Goal: Task Accomplishment & Management: Complete application form

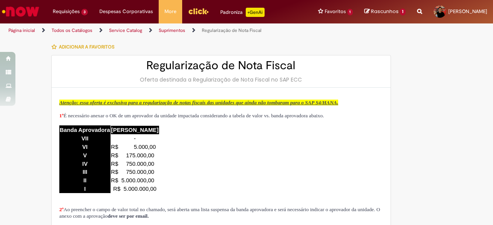
click at [209, 119] on span "1º É necessário anexar o OK de um aprovador da unidade impactada considerando a…" at bounding box center [191, 116] width 265 height 6
type input "**********"
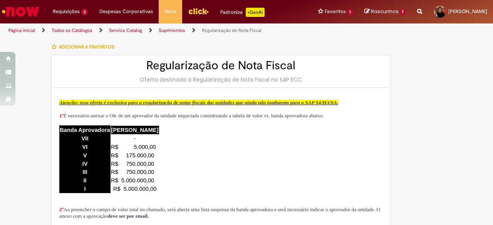
type input "**********"
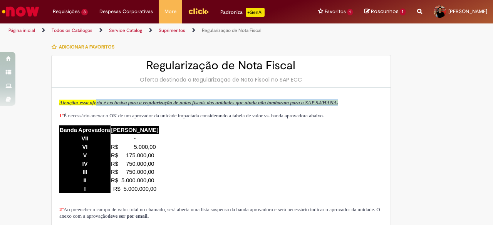
drag, startPoint x: 107, startPoint y: 101, endPoint x: 240, endPoint y: 107, distance: 132.7
click at [240, 106] on p "Atenção: essa oferta é exclusiva para a regularização de notas fiscais das unid…" at bounding box center [221, 102] width 324 height 7
drag, startPoint x: 257, startPoint y: 107, endPoint x: 56, endPoint y: 103, distance: 201.2
click at [59, 103] on p "Atenção: essa oferta é exclusiva para a regularização de notas fiscais das unid…" at bounding box center [221, 102] width 324 height 7
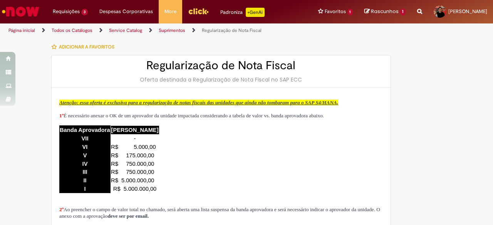
click at [112, 119] on span "1º É necessário anexar o OK de um aprovador da unidade impactada considerando a…" at bounding box center [191, 116] width 265 height 6
drag, startPoint x: 62, startPoint y: 122, endPoint x: 177, endPoint y: 131, distance: 114.8
click at [177, 126] on p "1º É necessário anexar o OK de um aprovador da unidade impactada considerando a…" at bounding box center [221, 119] width 324 height 13
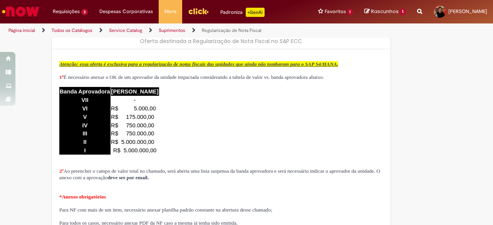
scroll to position [77, 0]
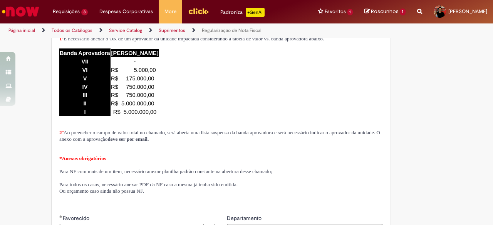
drag, startPoint x: 66, startPoint y: 150, endPoint x: 304, endPoint y: 155, distance: 238.9
click at [304, 143] on p "2º Ao preencher o campo de valor total no chamado, será aberta uma lista suspen…" at bounding box center [221, 135] width 324 height 13
click at [301, 143] on p "2º Ao preencher o campo de valor total no chamado, será aberta uma lista suspen…" at bounding box center [221, 135] width 324 height 13
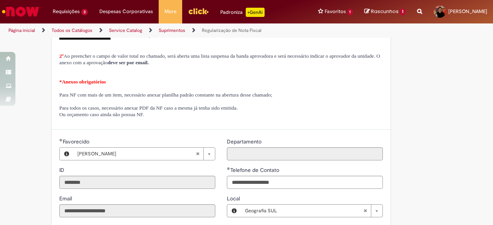
scroll to position [154, 0]
drag, startPoint x: 152, startPoint y: 116, endPoint x: 158, endPoint y: 114, distance: 6.0
click at [158, 98] on p "Para NF com mais de um item, necessário anexar planilha padrão constante na abe…" at bounding box center [221, 94] width 324 height 7
click at [143, 97] on span "Para NF com mais de um item, necessário anexar planilha padrão constante na abe…" at bounding box center [165, 95] width 213 height 6
drag, startPoint x: 140, startPoint y: 113, endPoint x: 339, endPoint y: 109, distance: 198.9
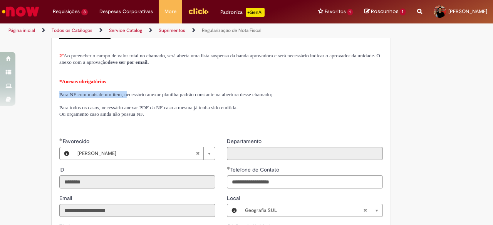
click at [339, 109] on div "Atenção: essa oferta é exclusiva para a regularização de notas fiscais das unid…" at bounding box center [221, 31] width 324 height 173
click at [339, 91] on p at bounding box center [221, 88] width 324 height 7
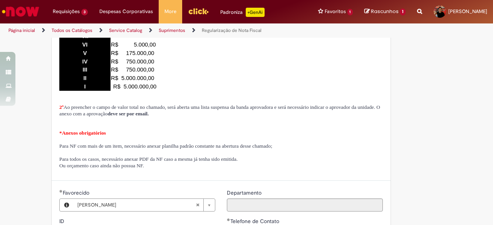
scroll to position [0, 0]
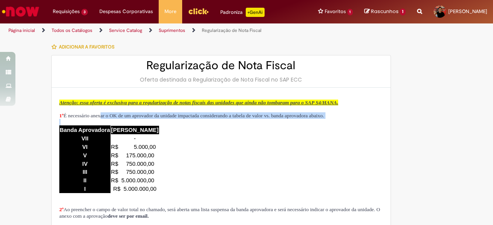
drag, startPoint x: 107, startPoint y: 122, endPoint x: 188, endPoint y: 149, distance: 85.1
click at [180, 144] on div "Atenção: essa oferta é exclusiva para a regularização de notas fiscais das unid…" at bounding box center [221, 185] width 324 height 173
click at [304, 168] on div "Atenção: essa oferta é exclusiva para a regularização de notas fiscais das unid…" at bounding box center [221, 185] width 324 height 173
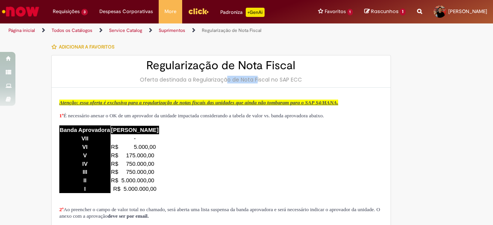
drag, startPoint x: 206, startPoint y: 79, endPoint x: 236, endPoint y: 82, distance: 30.2
click at [236, 82] on div "Oferta destinada a Regularização de Nota Fiscal no SAP ECC" at bounding box center [221, 80] width 324 height 8
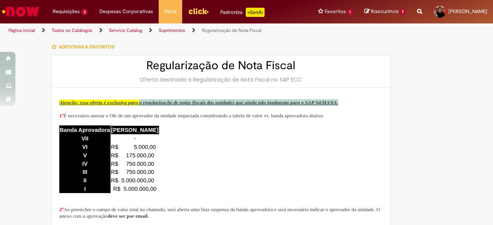
drag, startPoint x: 166, startPoint y: 103, endPoint x: 240, endPoint y: 108, distance: 73.8
click at [240, 106] on p "Atenção: essa oferta é exclusiva para a regularização de notas fiscais das unid…" at bounding box center [221, 102] width 324 height 7
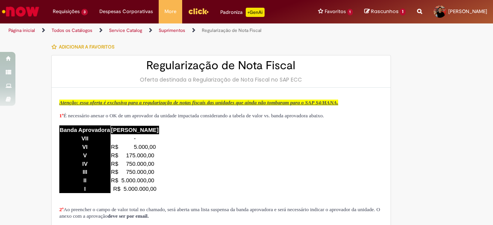
click at [170, 106] on p "Atenção: essa oferta é exclusiva para a regularização de notas fiscais das unid…" at bounding box center [221, 102] width 324 height 7
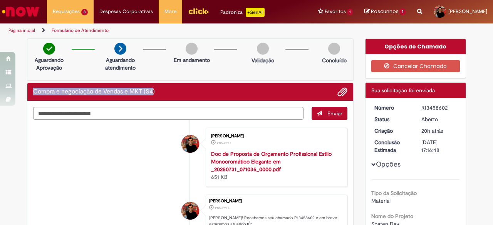
drag, startPoint x: 30, startPoint y: 92, endPoint x: 152, endPoint y: 88, distance: 121.4
click at [152, 89] on h2 "Compra e negociação de Vendas e MKT (S4)" at bounding box center [94, 92] width 122 height 7
copy h2 "Compra e negociação de Vendas e MKT (S4"
click at [153, 91] on div "Compra e negociação de Vendas e MKT (S4)" at bounding box center [190, 92] width 314 height 10
drag, startPoint x: 153, startPoint y: 91, endPoint x: 38, endPoint y: 88, distance: 115.6
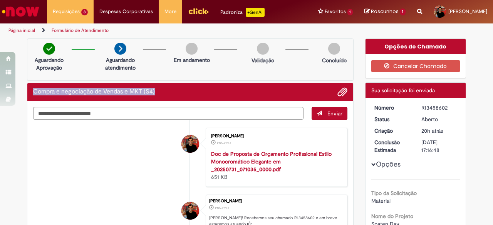
click at [38, 88] on div "Compra e negociação de Vendas e MKT (S4)" at bounding box center [190, 92] width 314 height 10
copy div "Compra e negociação de Vendas e MKT (S4)"
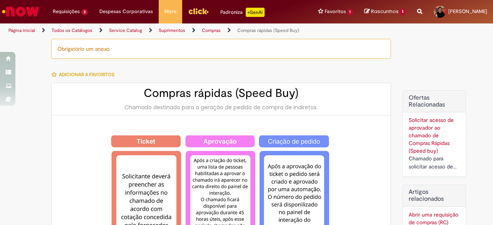
type input "********"
type input "**********"
type input "****"
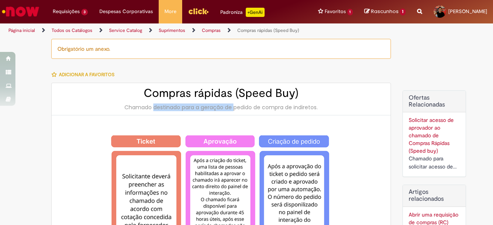
drag, startPoint x: 197, startPoint y: 104, endPoint x: 212, endPoint y: 103, distance: 15.5
click at [212, 104] on div "Chamado destinado para a geração de pedido de compra de indiretos." at bounding box center [221, 108] width 324 height 8
type input "**********"
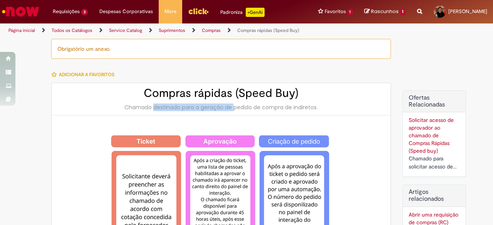
type input "**********"
click at [212, 104] on div "Chamado destinado para a geração de pedido de compra de indiretos." at bounding box center [221, 108] width 324 height 8
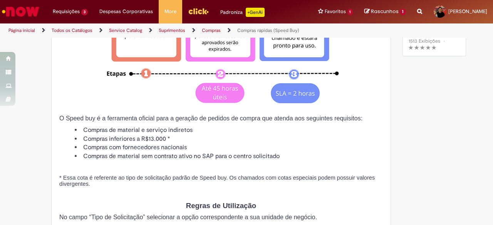
scroll to position [193, 0]
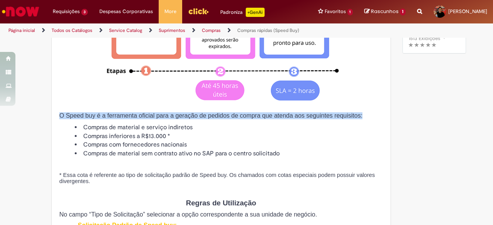
drag, startPoint x: 58, startPoint y: 117, endPoint x: 329, endPoint y: 116, distance: 271.7
click at [329, 116] on span "O Speed buy é a ferramenta oficial para a geração de pedidos de compra que aten…" at bounding box center [210, 116] width 303 height 7
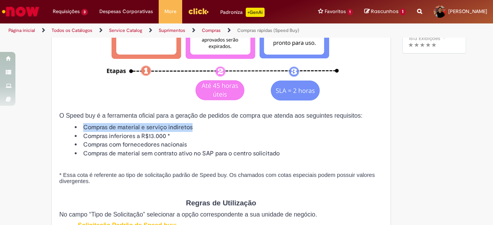
drag, startPoint x: 70, startPoint y: 128, endPoint x: 202, endPoint y: 128, distance: 132.2
click at [202, 128] on ul "Compras de material e serviço indiretos Compras inferiores a R$13.000 * Compras…" at bounding box center [221, 140] width 324 height 35
click at [202, 128] on li "Compras de material e serviço indiretos" at bounding box center [229, 127] width 308 height 9
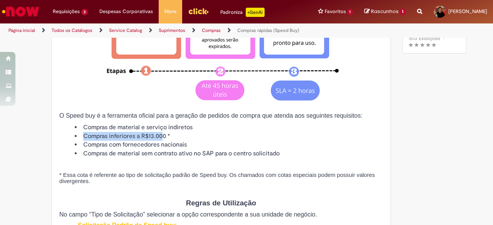
drag, startPoint x: 77, startPoint y: 137, endPoint x: 183, endPoint y: 134, distance: 106.0
click at [182, 134] on li "Compras inferiores a R$13.000 *" at bounding box center [229, 136] width 308 height 9
click at [183, 134] on li "Compras inferiores a R$13.000 *" at bounding box center [229, 136] width 308 height 9
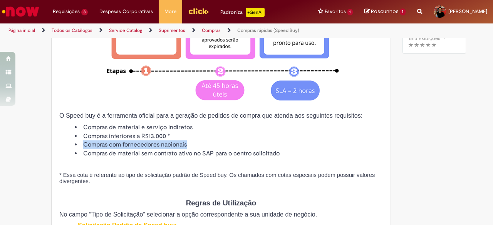
drag, startPoint x: 73, startPoint y: 145, endPoint x: 227, endPoint y: 143, distance: 153.4
click at [226, 143] on li "Compras com fornecedores nacionais" at bounding box center [229, 145] width 308 height 9
click at [227, 143] on li "Compras com fornecedores nacionais" at bounding box center [229, 145] width 308 height 9
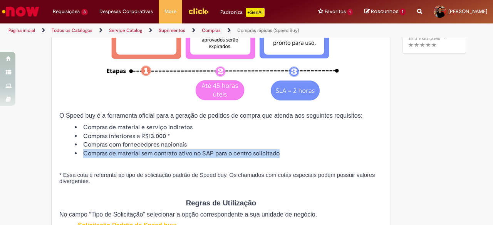
drag, startPoint x: 72, startPoint y: 155, endPoint x: 289, endPoint y: 152, distance: 216.2
click at [289, 152] on li "Compras de material sem contrato ativo no SAP para o centro solicitado" at bounding box center [229, 154] width 308 height 9
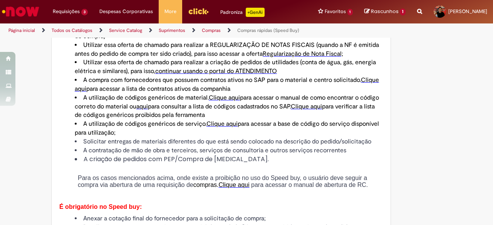
scroll to position [501, 0]
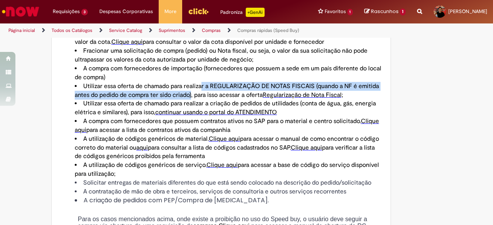
drag, startPoint x: 205, startPoint y: 90, endPoint x: 191, endPoint y: 94, distance: 14.3
click at [191, 94] on li "Utilizar essa oferta de chamado para realizar a REGULARIZAÇÃO DE NOTAS FISCAIS …" at bounding box center [229, 91] width 308 height 18
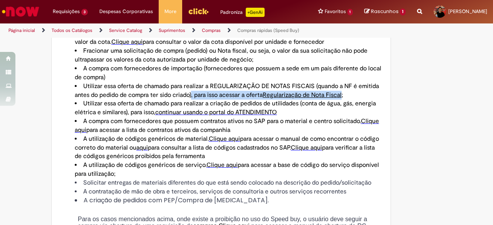
drag, startPoint x: 191, startPoint y: 94, endPoint x: 344, endPoint y: 96, distance: 153.4
click at [344, 96] on li "Utilizar essa oferta de chamado para realizar a REGULARIZAÇÃO DE NOTAS FISCAIS …" at bounding box center [229, 91] width 308 height 18
click at [343, 96] on span "Regularização de Nota Fiscal;" at bounding box center [303, 95] width 81 height 8
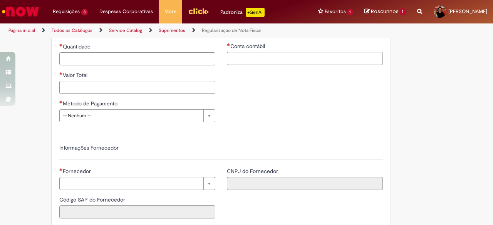
type input "********"
type input "**********"
type input "****"
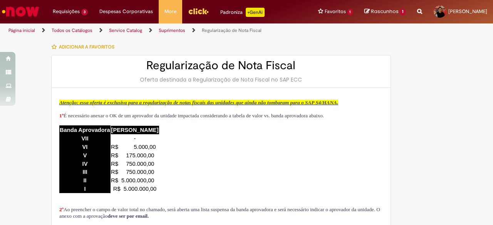
type input "**********"
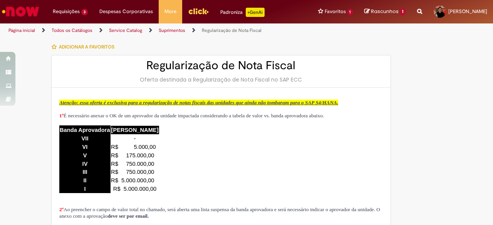
type input "**********"
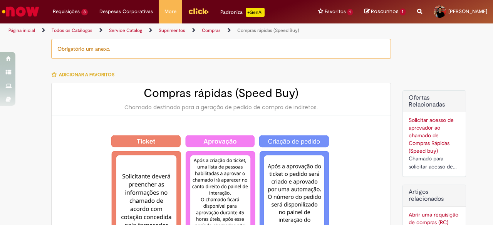
type input "********"
type input "**********"
type input "****"
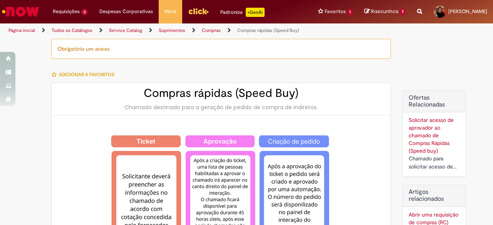
type input "**********"
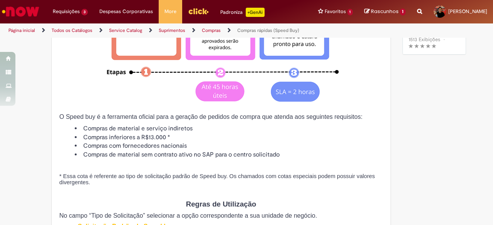
type input "**********"
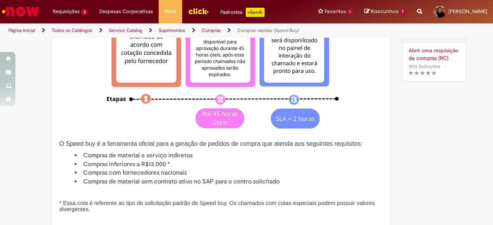
type input "**********"
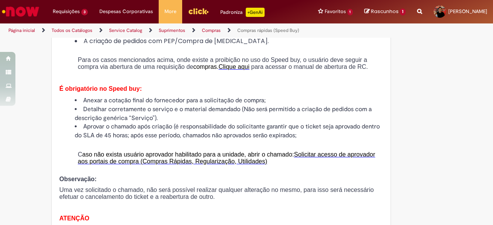
scroll to position [617, 0]
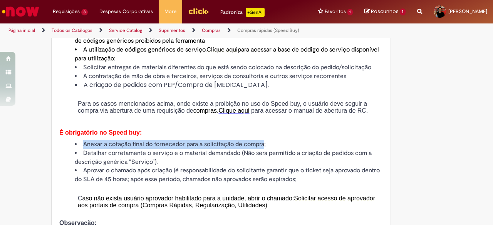
drag, startPoint x: 81, startPoint y: 148, endPoint x: 264, endPoint y: 144, distance: 183.1
click at [264, 144] on li "Anexar a cotação final do fornecedor para a solicitação de compra;" at bounding box center [229, 144] width 308 height 9
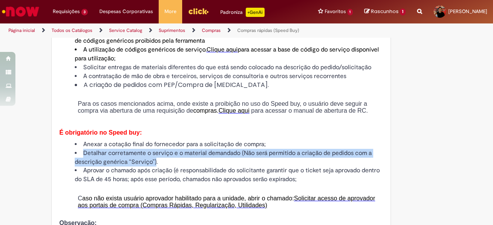
drag, startPoint x: 80, startPoint y: 158, endPoint x: 153, endPoint y: 164, distance: 72.7
click at [153, 164] on li "Detalhar corretamente o serviço e o material demandado (Não será permitido a cr…" at bounding box center [229, 158] width 308 height 18
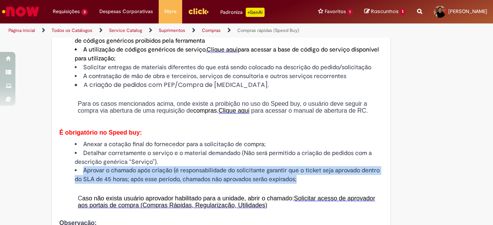
drag, startPoint x: 77, startPoint y: 175, endPoint x: 324, endPoint y: 184, distance: 246.8
click at [324, 184] on li "Aprovar o chamado após criação (é responsabilidade do solicitante garantir que …" at bounding box center [229, 175] width 308 height 18
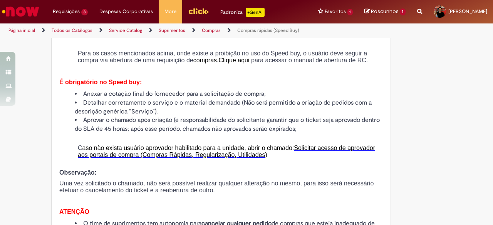
scroll to position [655, 0]
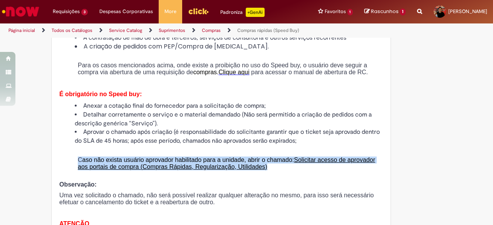
drag, startPoint x: 73, startPoint y: 165, endPoint x: 291, endPoint y: 175, distance: 218.3
click at [291, 175] on p "C aso não exista usuário aprovador habilitado para a unidade, abrir o chamado: …" at bounding box center [230, 167] width 305 height 21
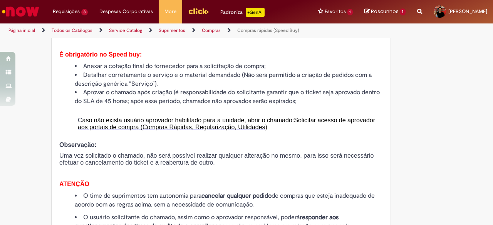
scroll to position [732, 0]
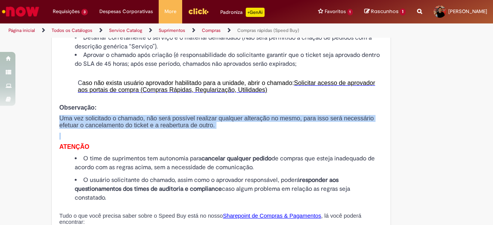
drag, startPoint x: 51, startPoint y: 126, endPoint x: 186, endPoint y: 138, distance: 134.9
click at [183, 129] on p "Uma vez solicitado o chamado, não será possível realizar qualquer alteração no …" at bounding box center [221, 122] width 324 height 14
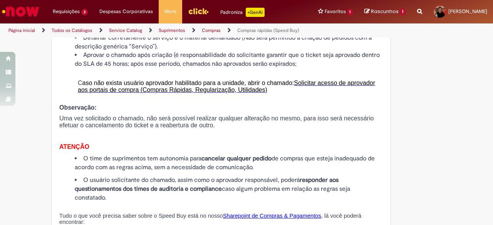
scroll to position [809, 0]
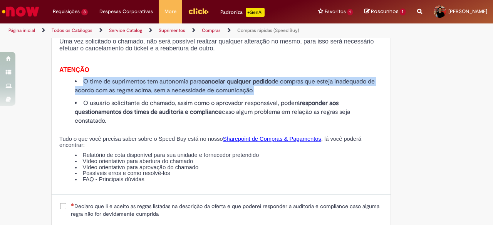
drag, startPoint x: 77, startPoint y: 91, endPoint x: 288, endPoint y: 97, distance: 210.9
click at [288, 95] on li "O time de suprimentos tem autonomia para cancelar qualquer pedido de compras qu…" at bounding box center [229, 86] width 308 height 18
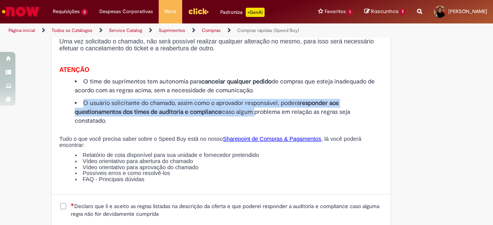
drag, startPoint x: 81, startPoint y: 111, endPoint x: 229, endPoint y: 109, distance: 148.4
click at [251, 120] on li "O usuário solicitante do chamado, assim como o aprovador responsável, poderá re…" at bounding box center [229, 112] width 308 height 27
click at [224, 111] on li "O usuário solicitante do chamado, assim como o aprovador responsável, poderá re…" at bounding box center [229, 112] width 308 height 27
